Goal: Task Accomplishment & Management: Complete application form

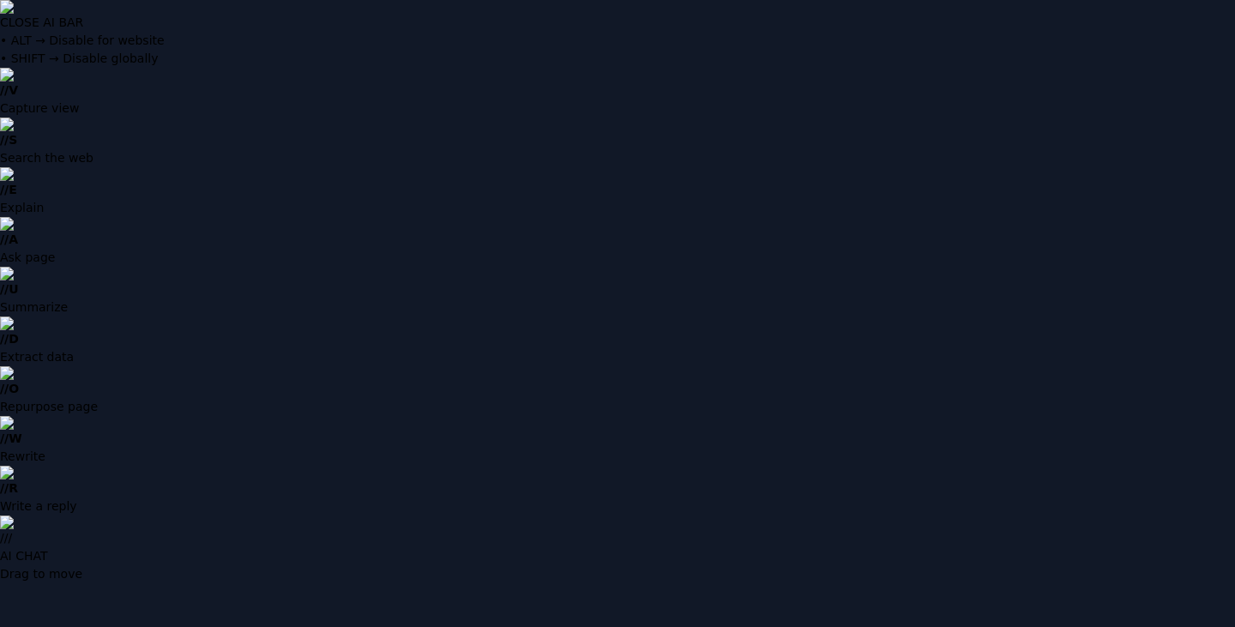
type input "**********"
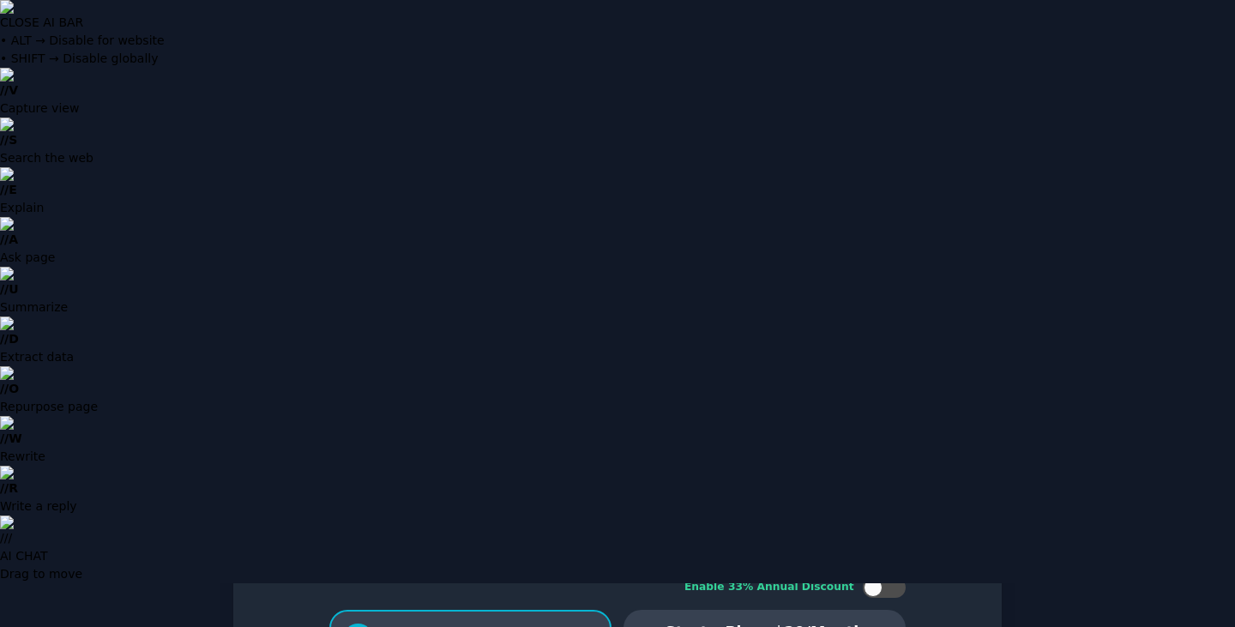
scroll to position [112, 0]
